Goal: Information Seeking & Learning: Learn about a topic

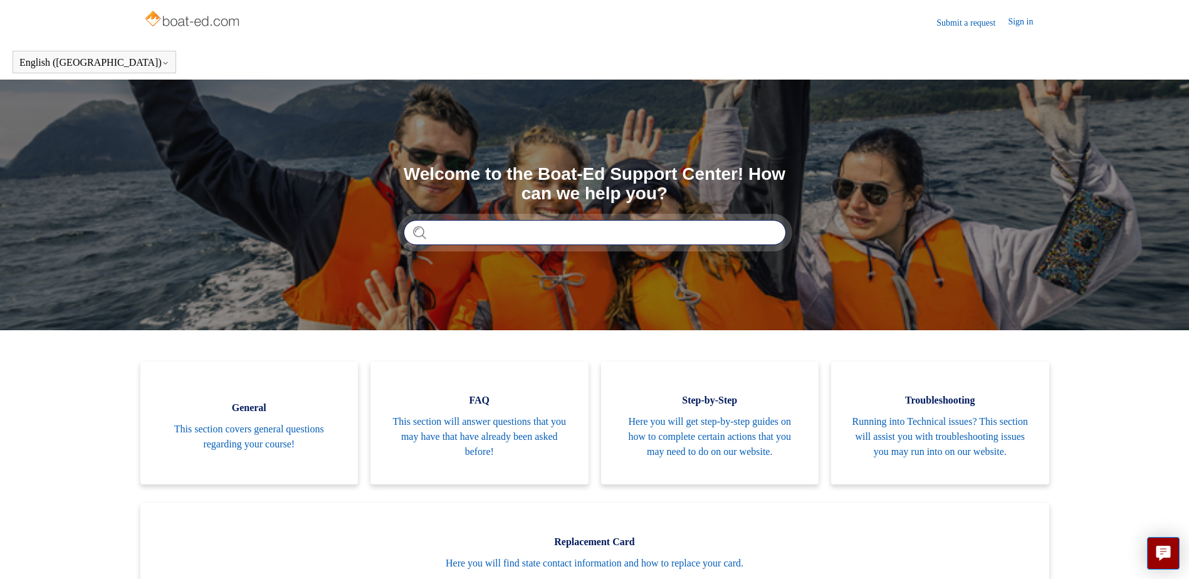
click at [552, 241] on input "Search" at bounding box center [595, 232] width 382 height 25
type input "***"
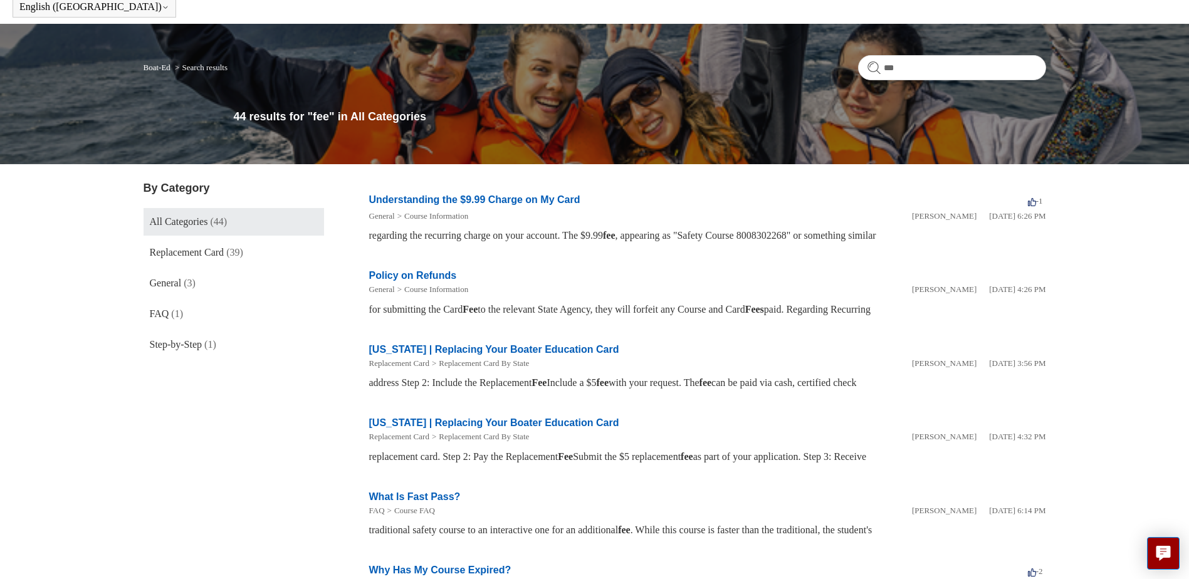
scroll to position [83, 0]
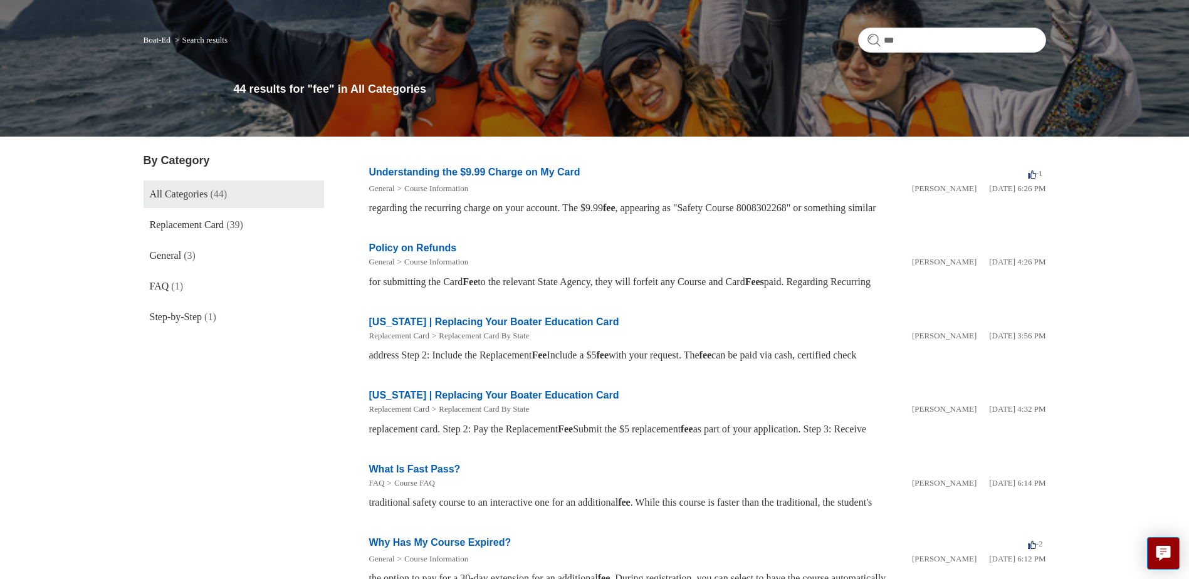
click at [427, 175] on link "Understanding the $9.99 Charge on My Card" at bounding box center [474, 172] width 211 height 11
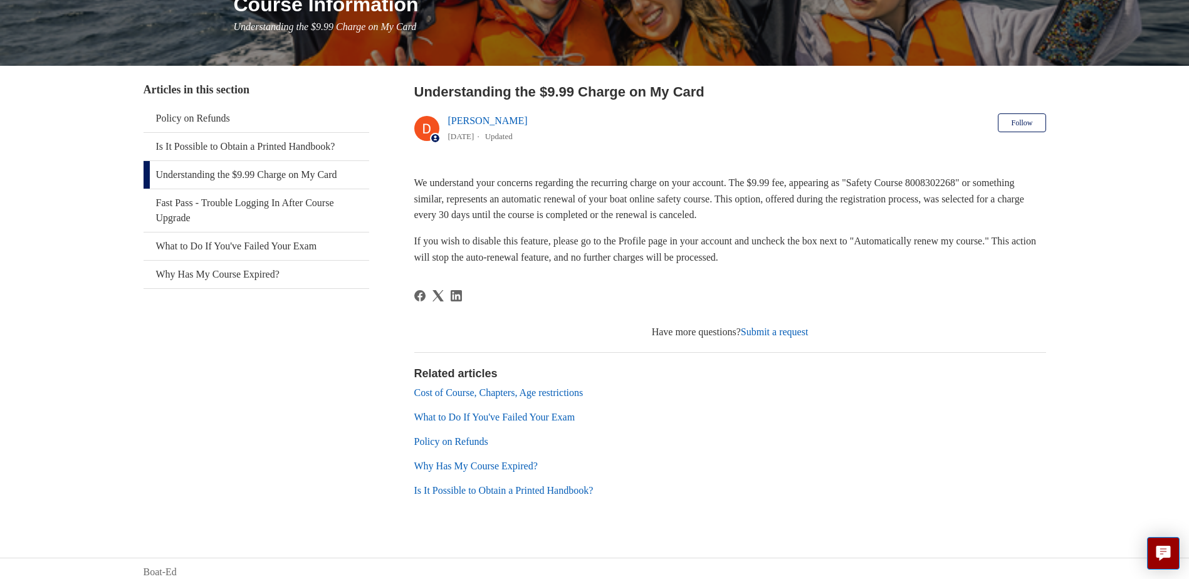
scroll to position [182, 0]
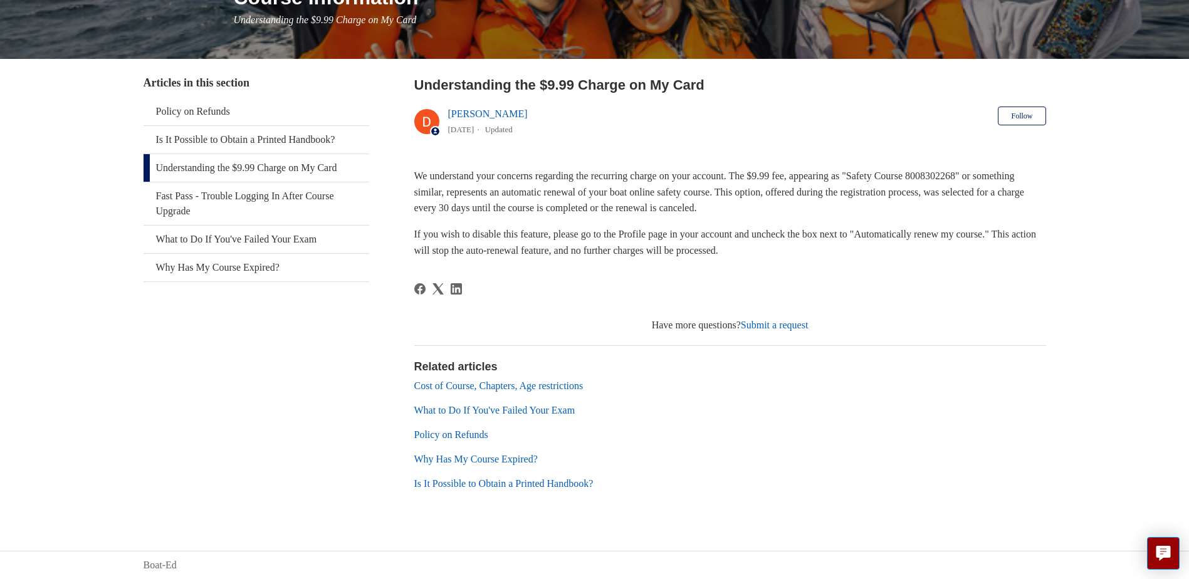
click at [540, 384] on link "Cost of Course, Chapters, Age restrictions" at bounding box center [498, 385] width 169 height 11
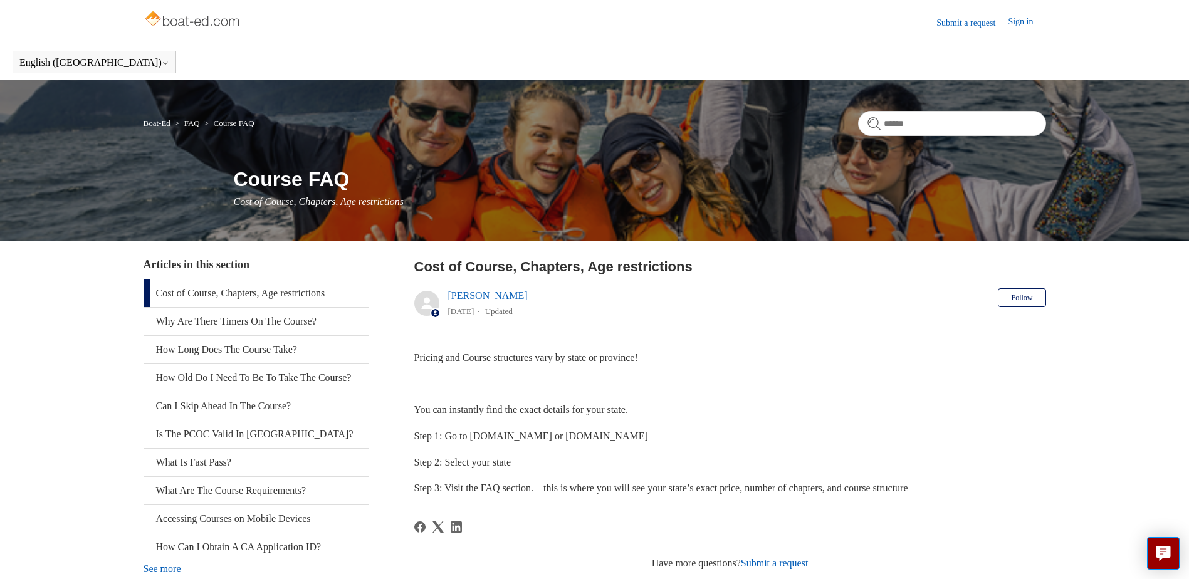
click at [217, 20] on img at bounding box center [194, 20] width 100 height 25
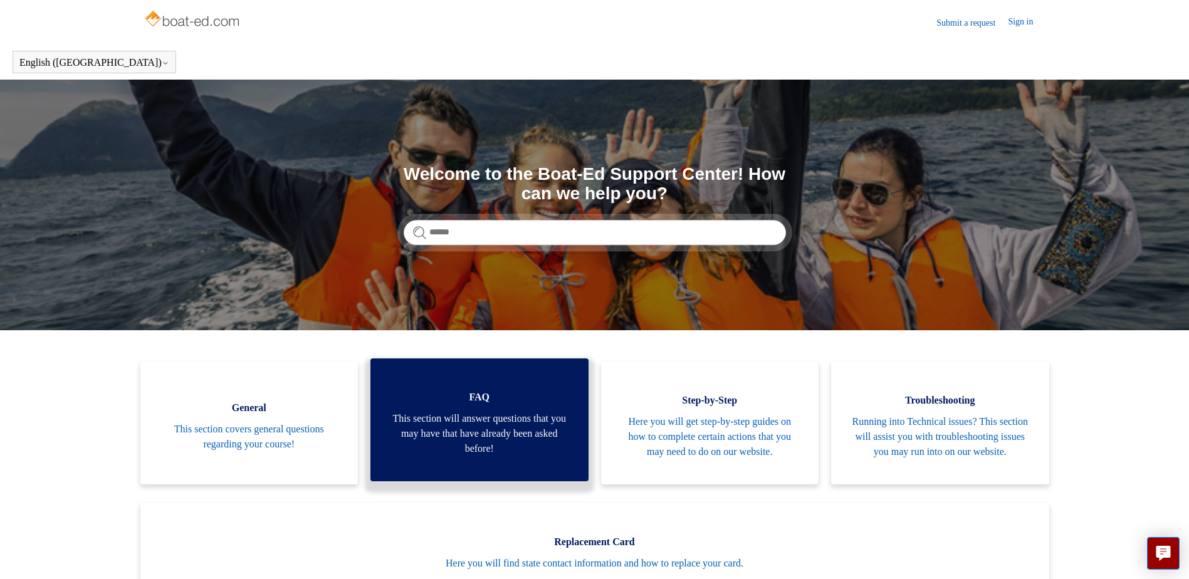
click at [505, 405] on span "FAQ" at bounding box center [479, 397] width 181 height 15
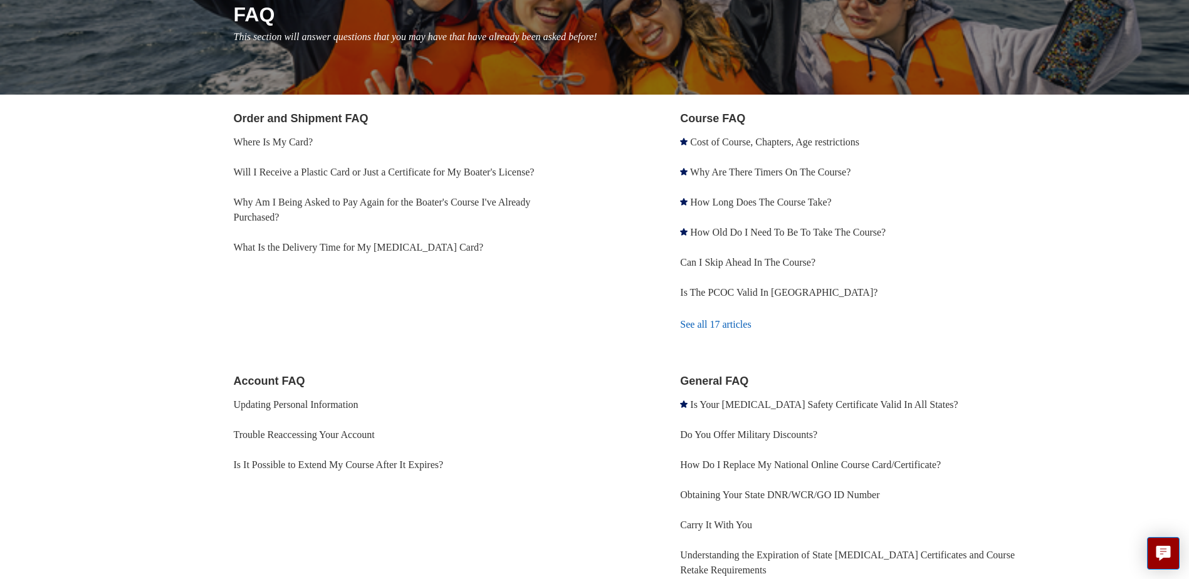
scroll to position [167, 0]
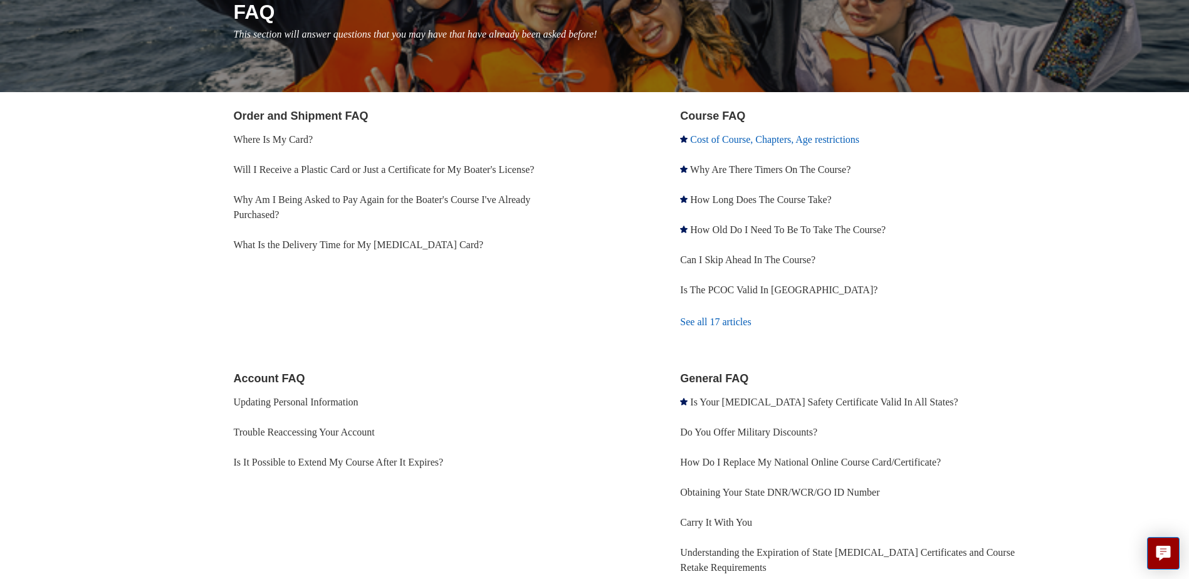
click at [726, 139] on link "Cost of Course, Chapters, Age restrictions" at bounding box center [774, 139] width 169 height 11
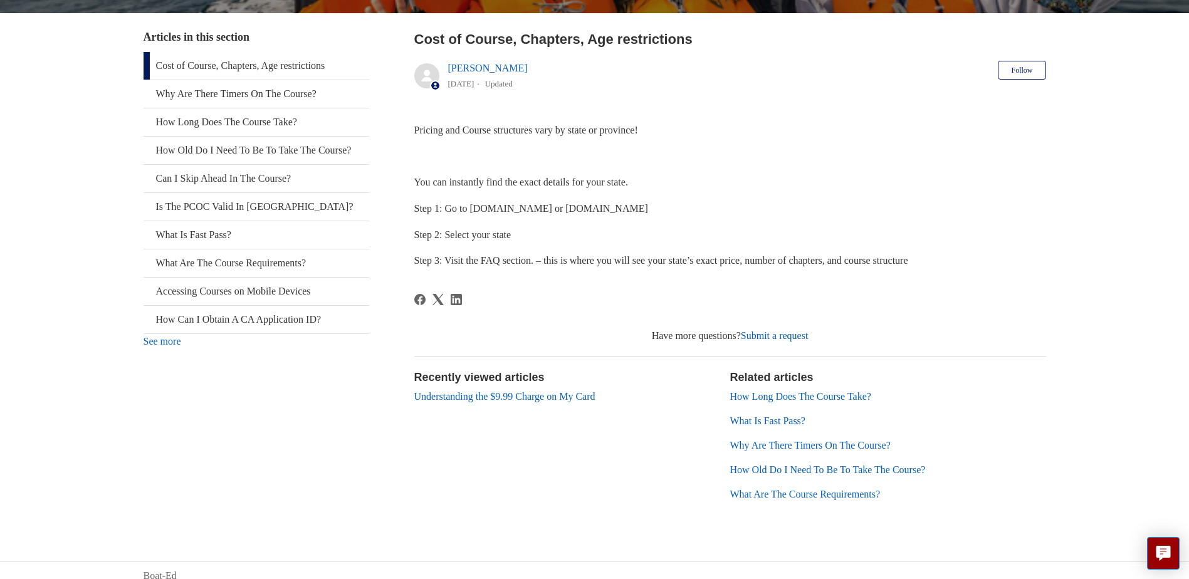
scroll to position [238, 0]
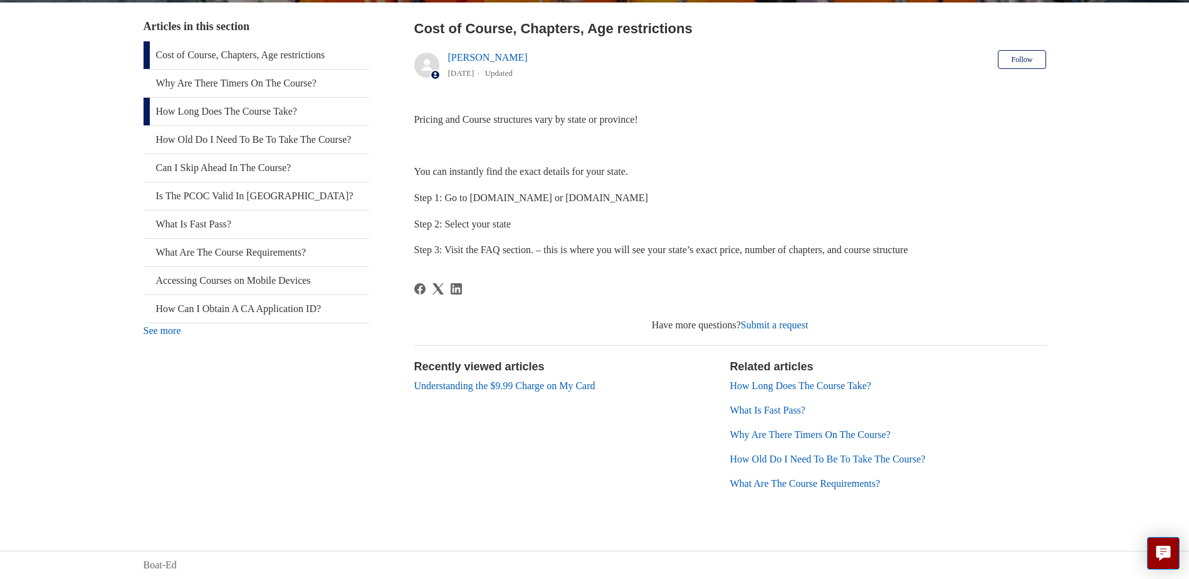
click at [223, 108] on link "How Long Does The Course Take?" at bounding box center [257, 112] width 226 height 28
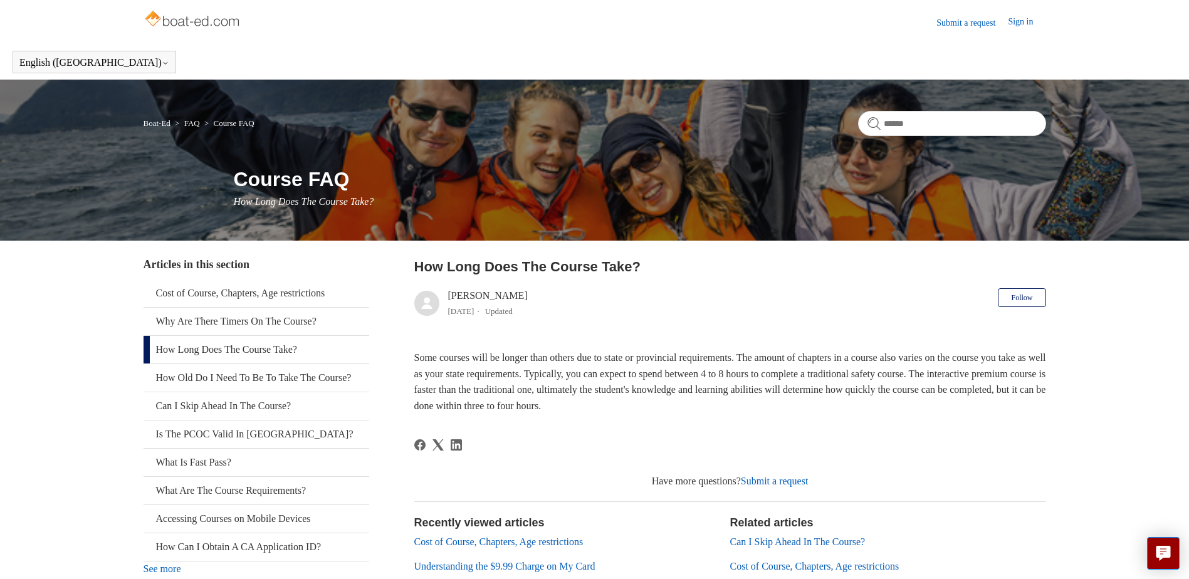
click at [164, 18] on img at bounding box center [194, 20] width 100 height 25
